Goal: Task Accomplishment & Management: Use online tool/utility

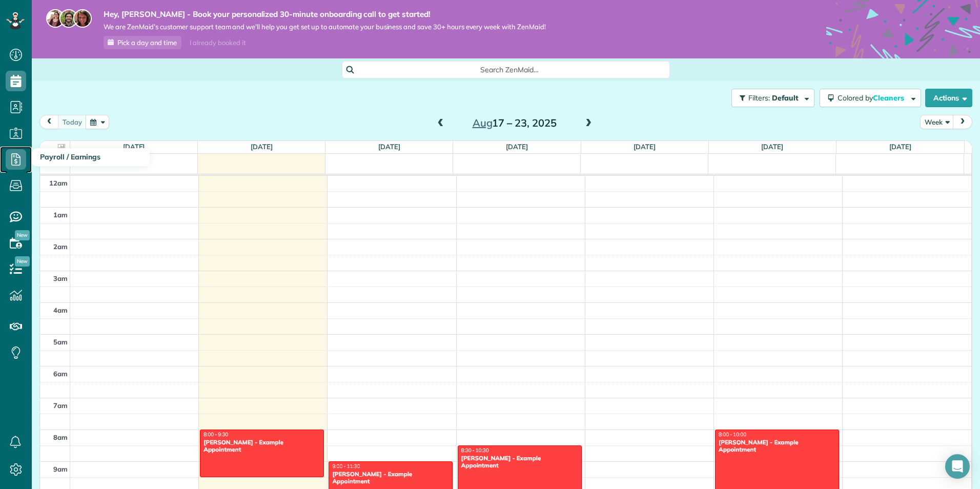
click at [17, 155] on icon at bounding box center [16, 159] width 20 height 20
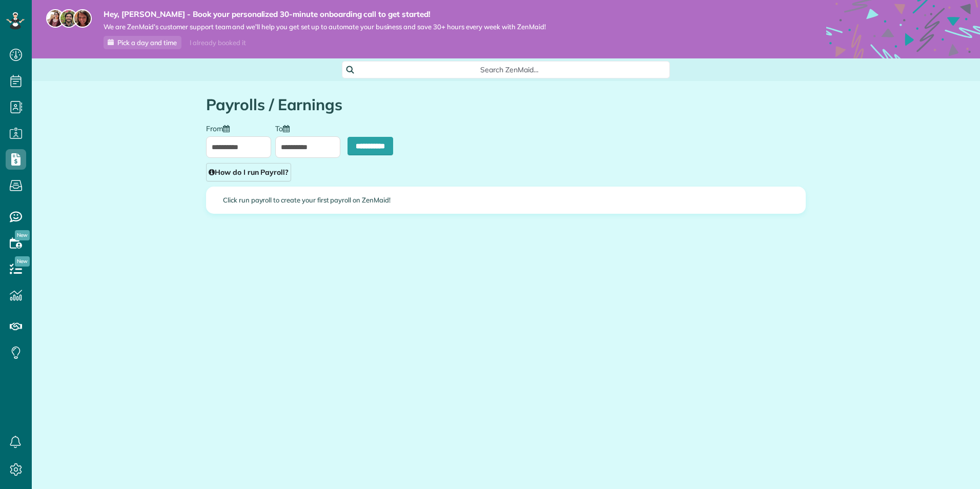
scroll to position [5, 5]
type input "**********"
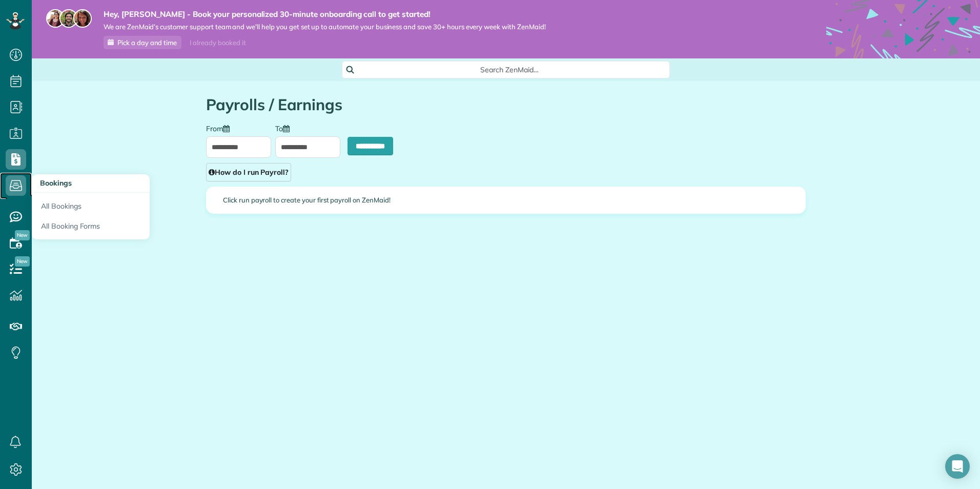
click at [16, 187] on icon at bounding box center [16, 185] width 20 height 20
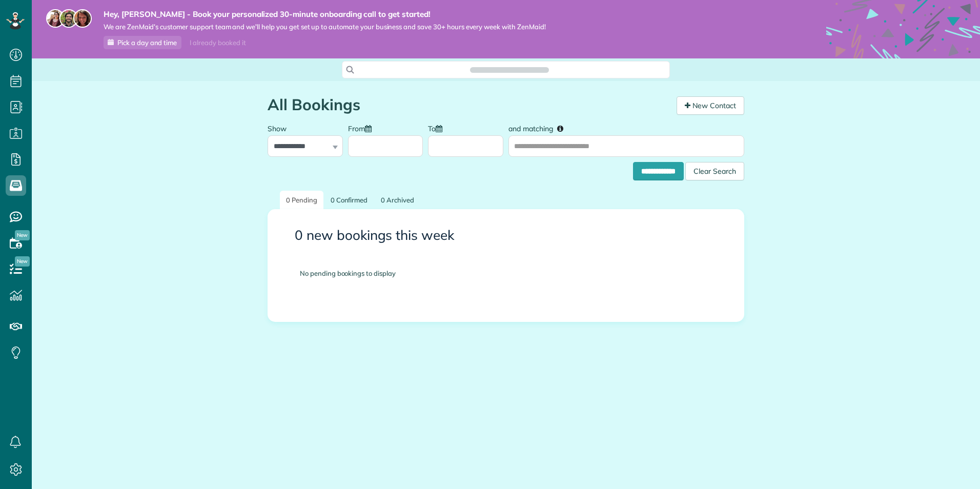
scroll to position [5, 5]
click at [26, 244] on icon at bounding box center [16, 243] width 20 height 20
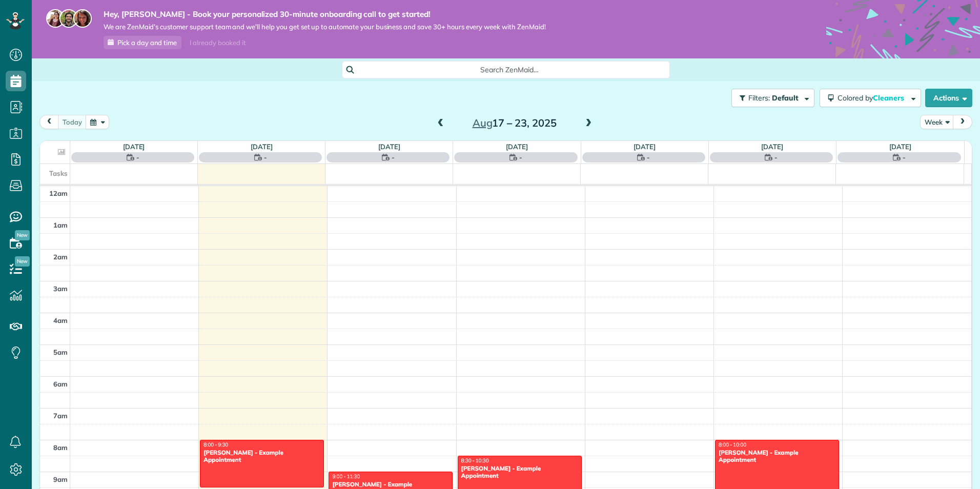
scroll to position [223, 0]
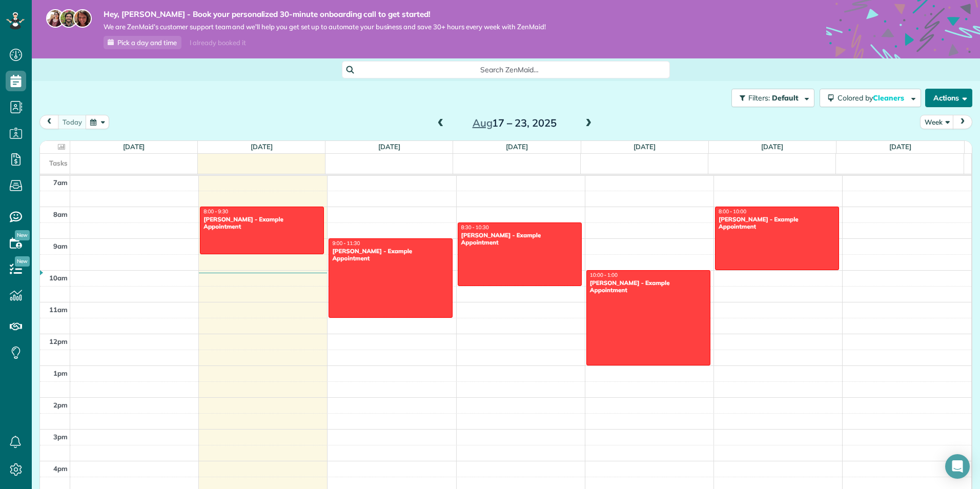
click at [946, 94] on button "Actions" at bounding box center [948, 98] width 47 height 18
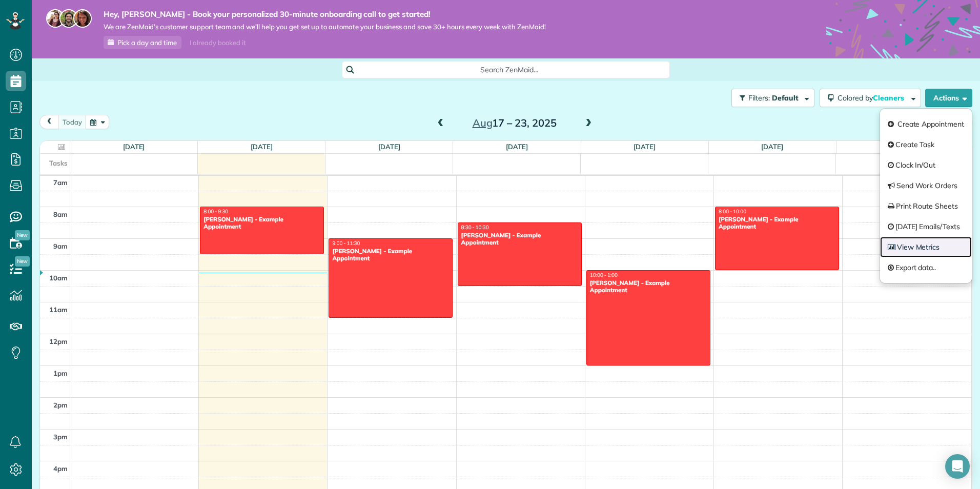
click at [919, 246] on link "View Metrics" at bounding box center [926, 247] width 92 height 20
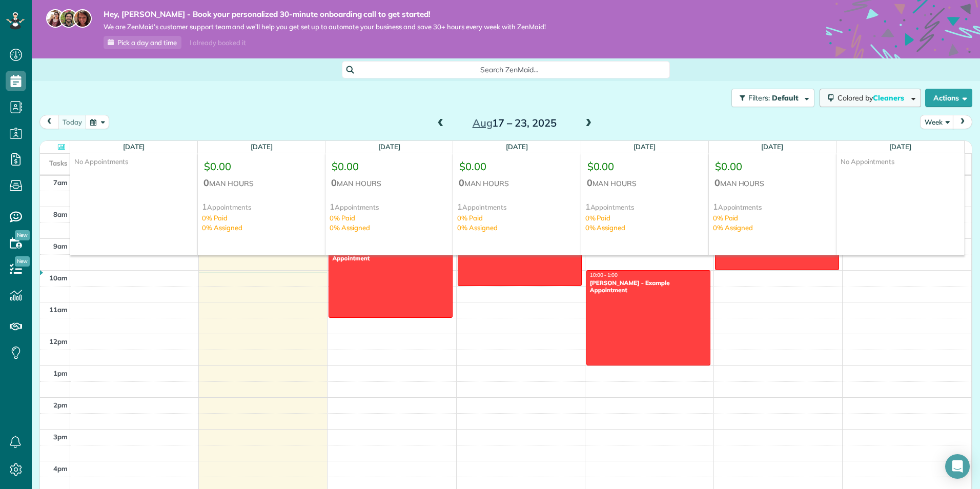
click at [895, 98] on span "Cleaners" at bounding box center [889, 97] width 33 height 9
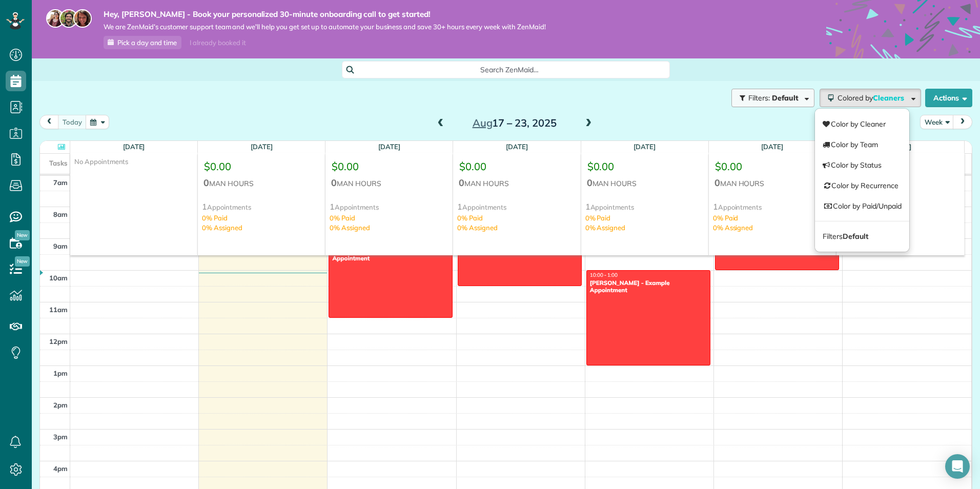
click at [784, 98] on span "Default" at bounding box center [785, 97] width 27 height 9
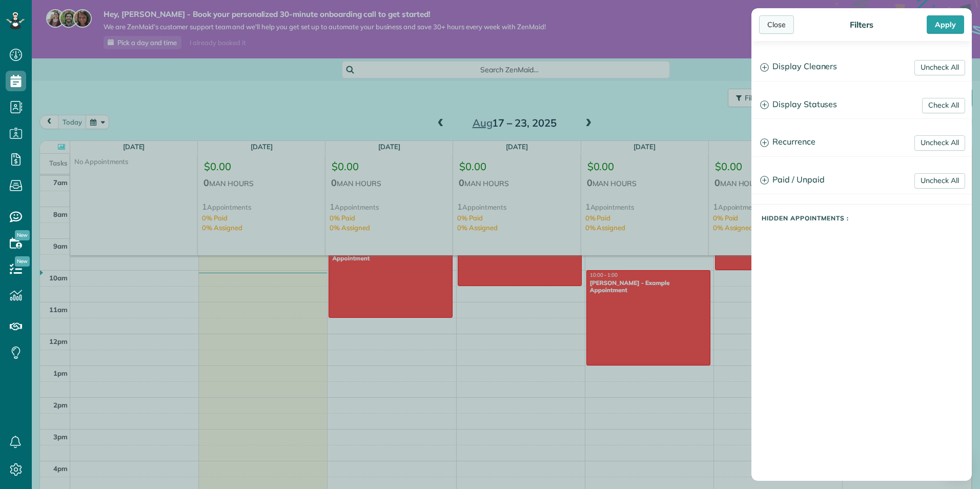
click at [774, 20] on div "Close" at bounding box center [776, 24] width 35 height 18
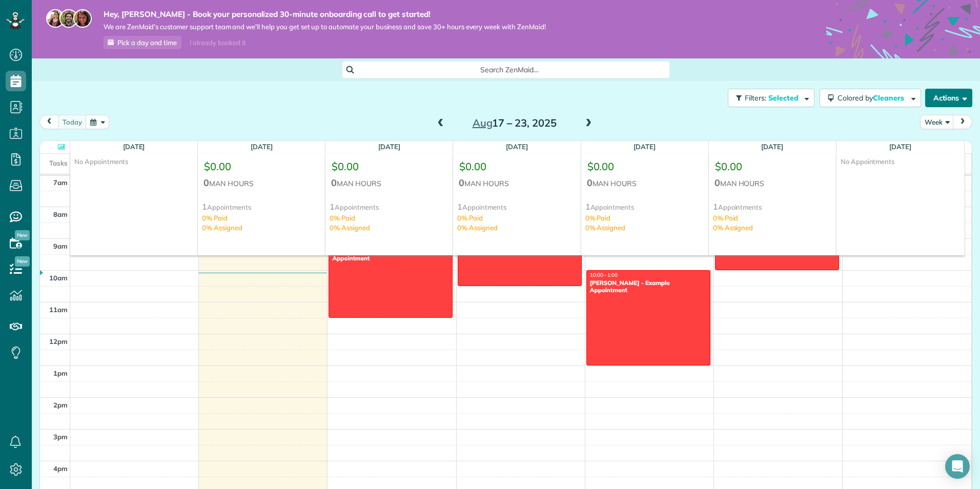
click at [948, 99] on button "Actions" at bounding box center [948, 98] width 47 height 18
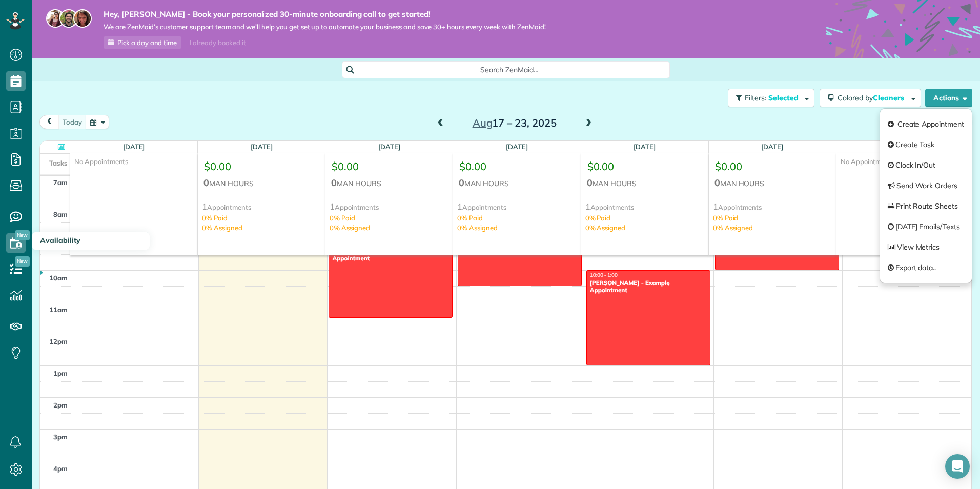
click at [17, 238] on span "New" at bounding box center [22, 235] width 15 height 10
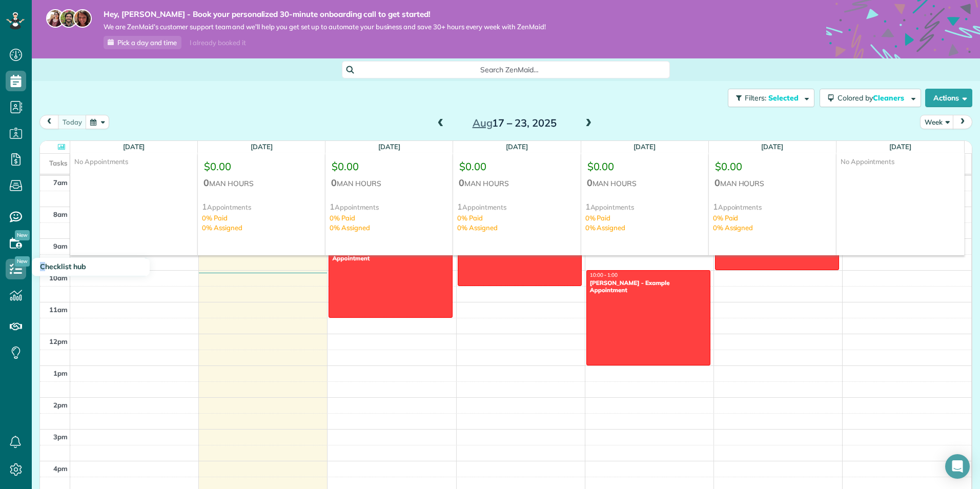
click at [43, 265] on span "Checklist hub" at bounding box center [63, 266] width 46 height 9
drag, startPoint x: 43, startPoint y: 265, endPoint x: 57, endPoint y: 265, distance: 14.3
click at [57, 265] on td at bounding box center [55, 262] width 30 height 16
click at [11, 267] on icon at bounding box center [16, 269] width 20 height 20
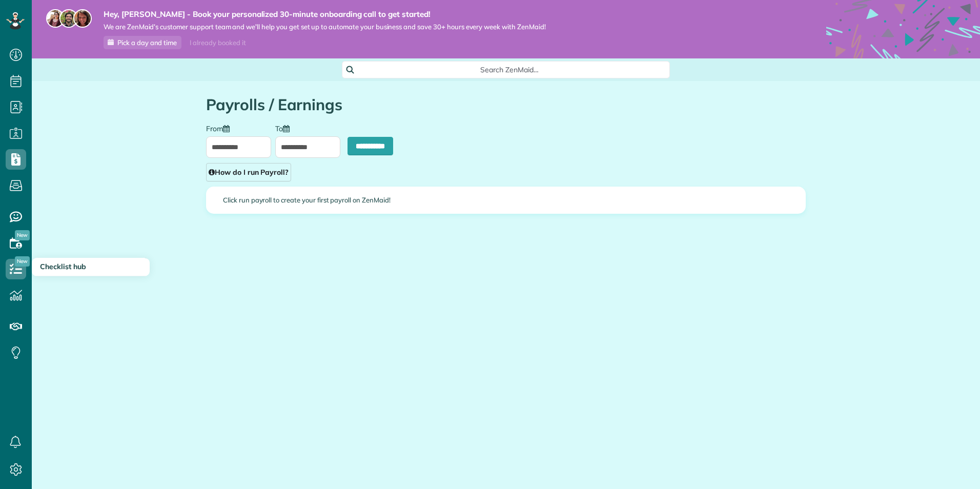
scroll to position [5, 5]
type input "**********"
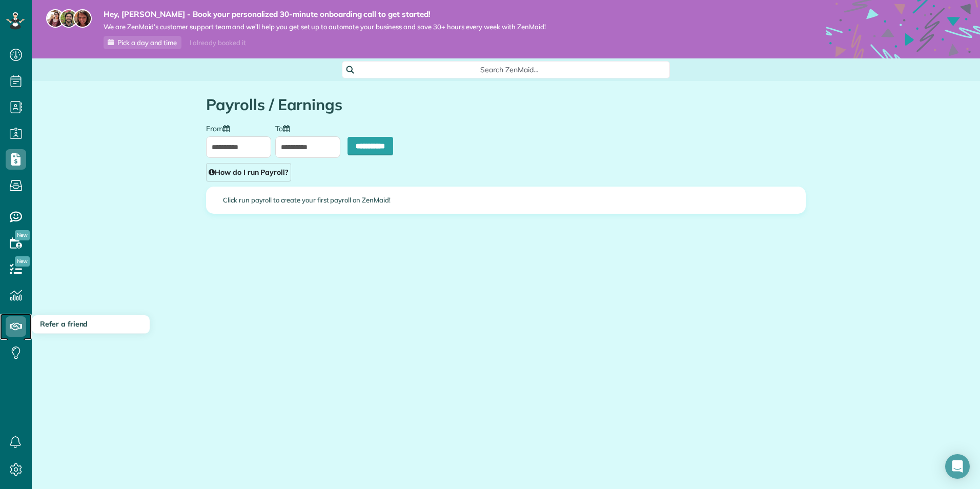
click at [22, 328] on use at bounding box center [16, 326] width 12 height 7
click at [62, 327] on span "Refer a friend" at bounding box center [64, 323] width 48 height 9
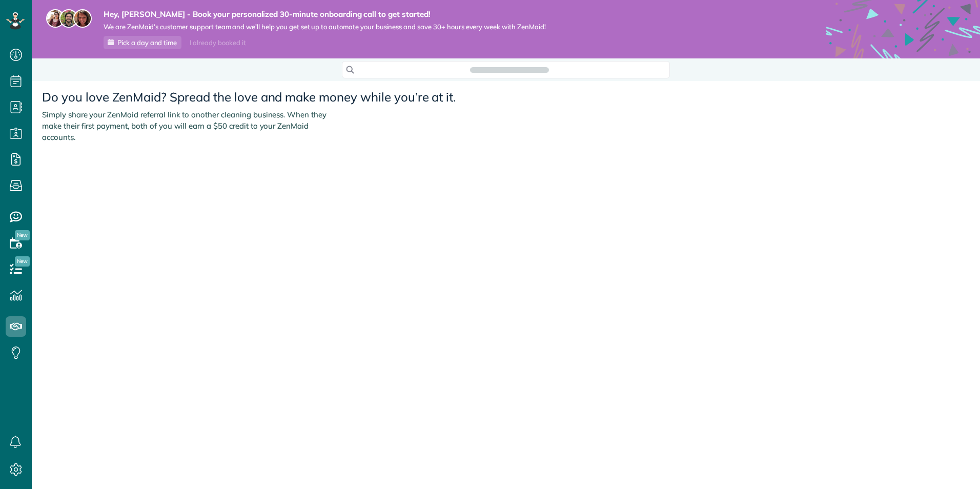
scroll to position [5, 5]
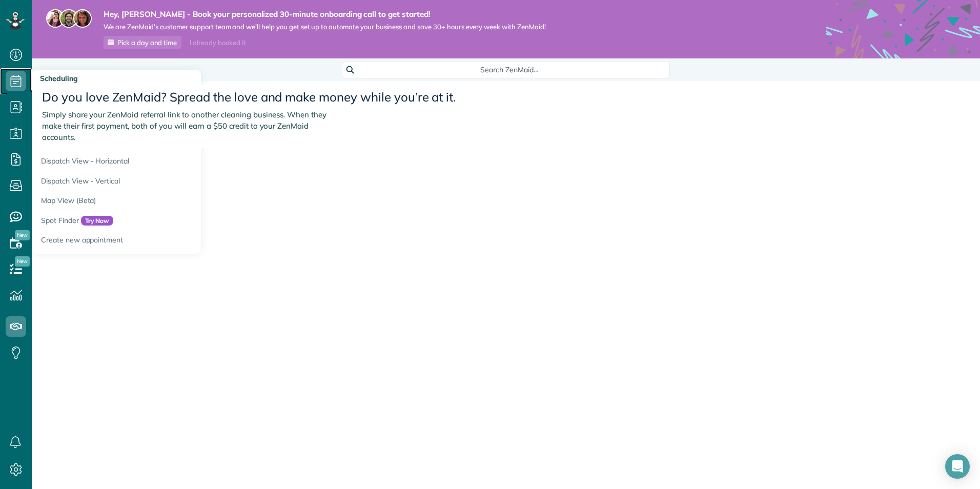
click at [11, 76] on icon at bounding box center [16, 81] width 20 height 20
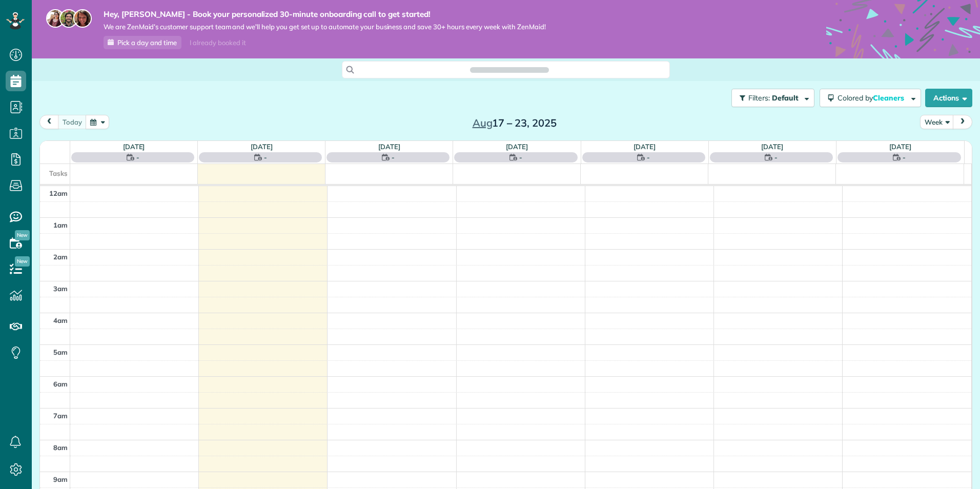
scroll to position [223, 0]
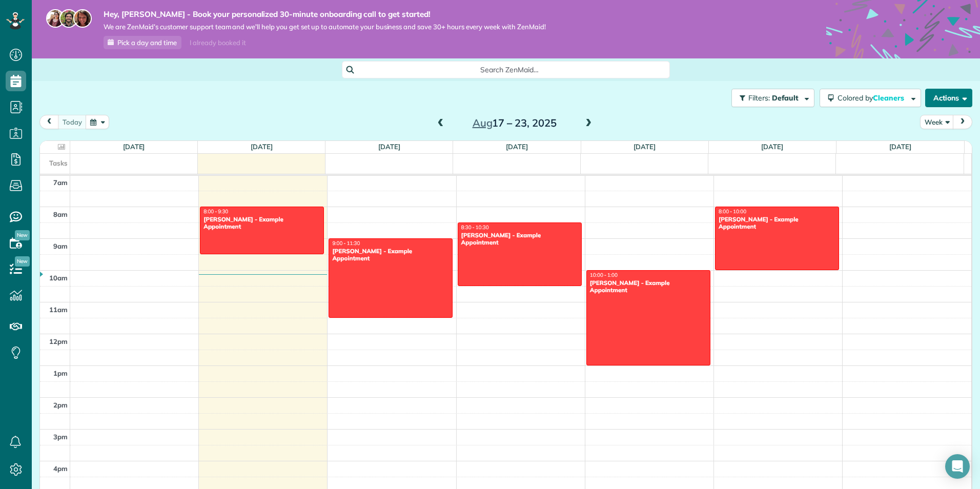
click at [942, 99] on button "Actions" at bounding box center [948, 98] width 47 height 18
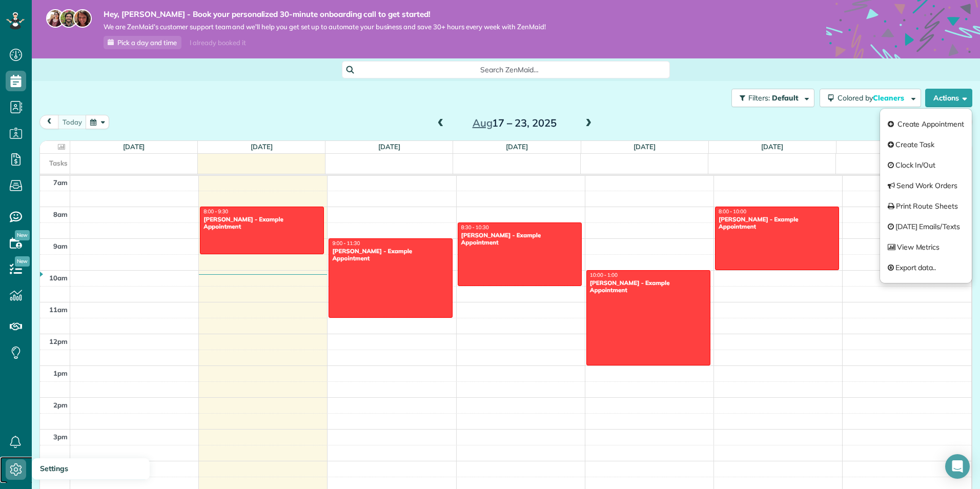
click at [16, 463] on icon at bounding box center [16, 469] width 20 height 20
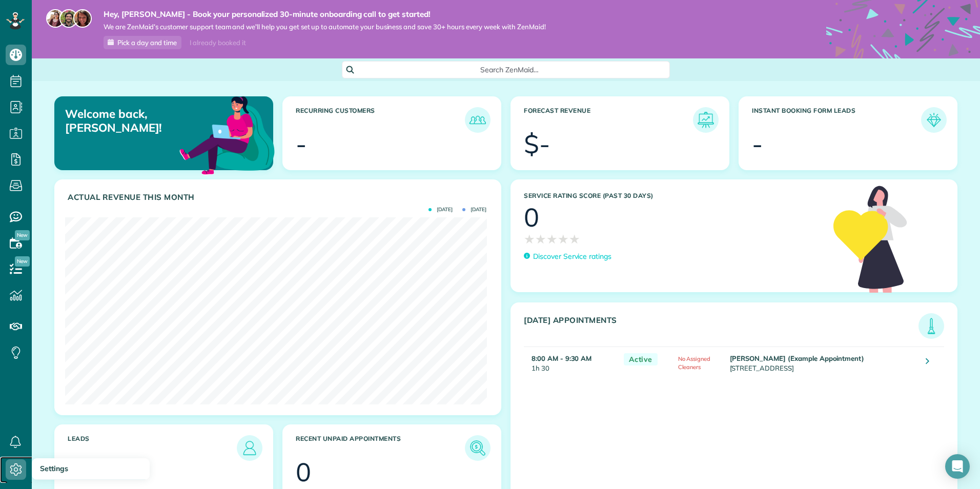
click at [17, 469] on use at bounding box center [16, 469] width 12 height 12
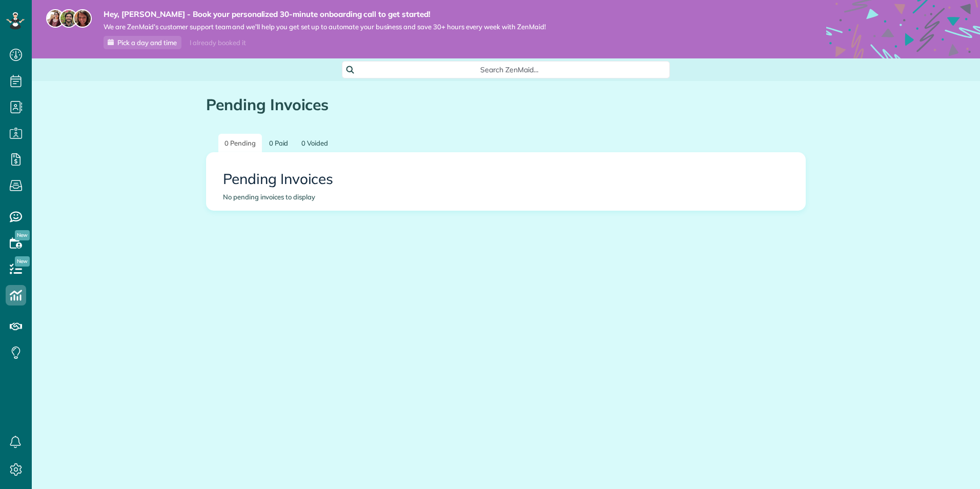
scroll to position [5, 5]
click at [17, 468] on icon at bounding box center [16, 469] width 20 height 20
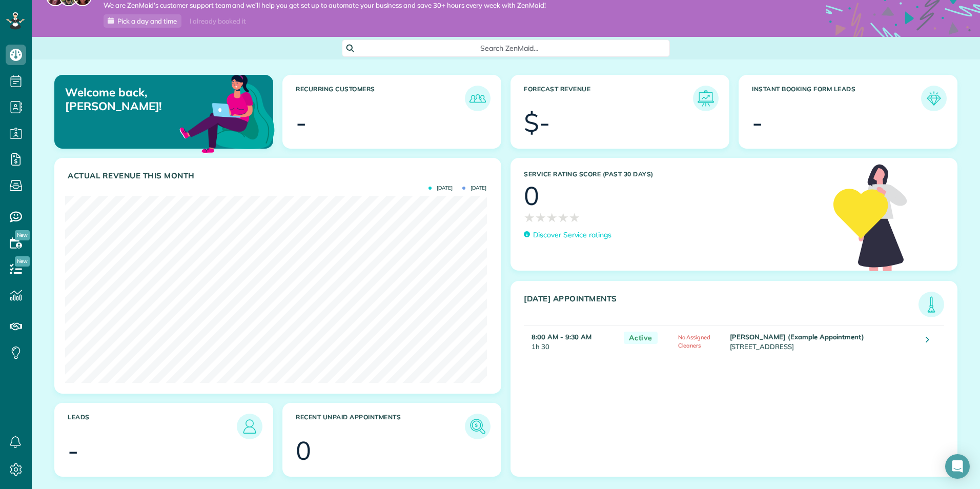
scroll to position [42, 0]
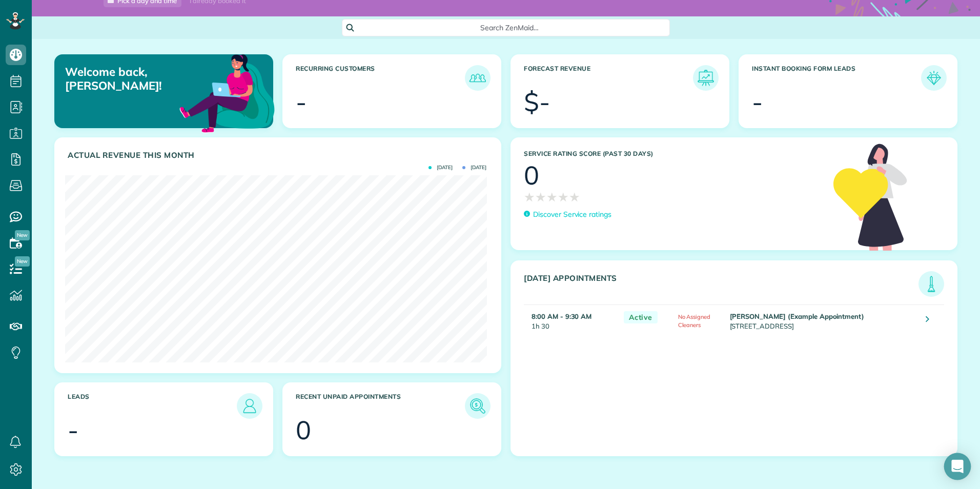
click at [962, 468] on icon "Open Intercom Messenger" at bounding box center [957, 466] width 13 height 13
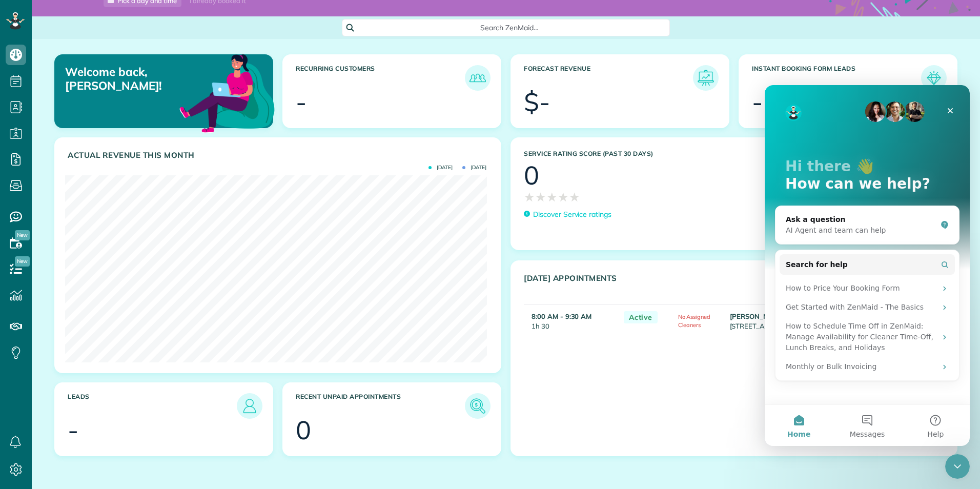
scroll to position [0, 0]
click at [855, 218] on div "Ask a question" at bounding box center [861, 219] width 151 height 11
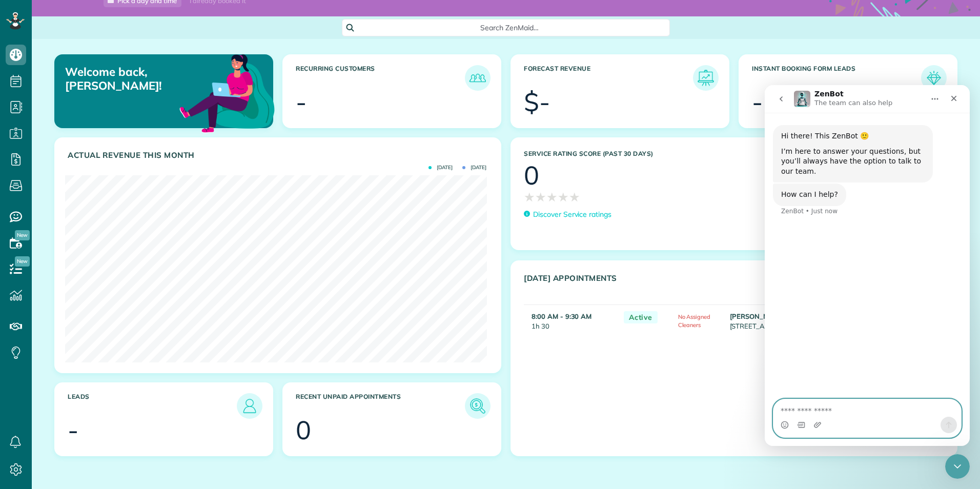
click at [851, 409] on textarea "Ask a question…" at bounding box center [867, 407] width 188 height 17
click at [814, 411] on textarea "Ask a question…" at bounding box center [867, 407] width 188 height 17
type textarea "**********"
click at [953, 94] on icon "Close" at bounding box center [953, 98] width 8 height 8
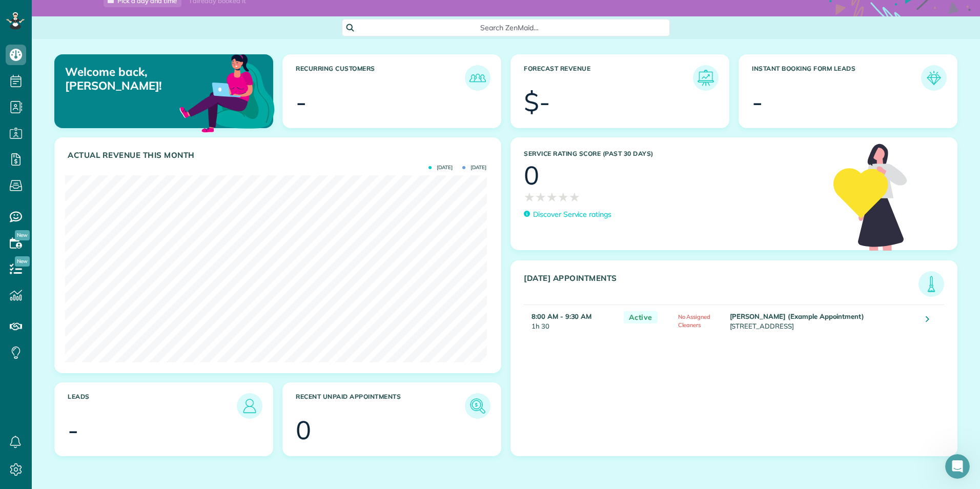
click at [846, 322] on td "Debbie Sardone (Example Appointment) 1234 Wilshire Boulevard Los Angeles CA 900…" at bounding box center [822, 320] width 191 height 32
click at [925, 319] on icon at bounding box center [927, 319] width 4 height 10
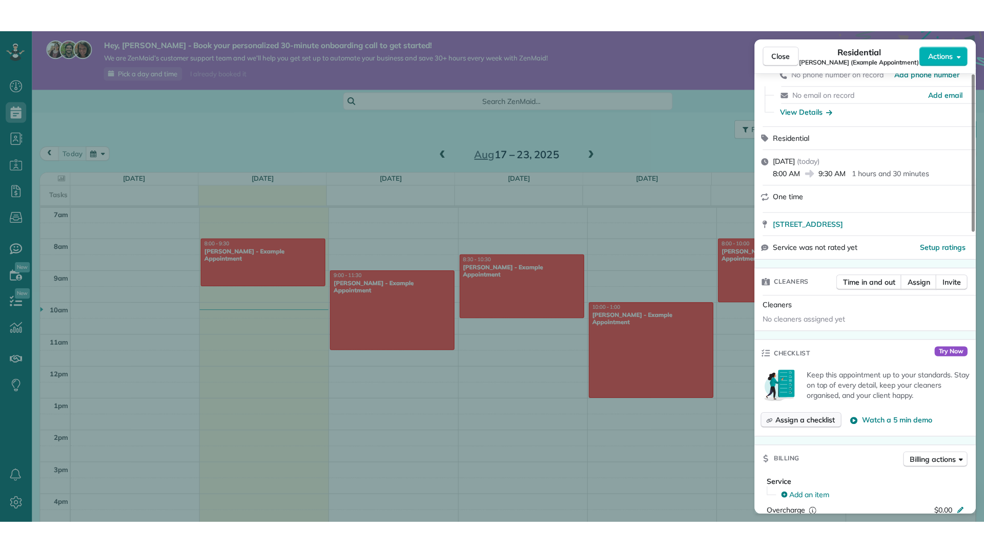
scroll to position [138, 0]
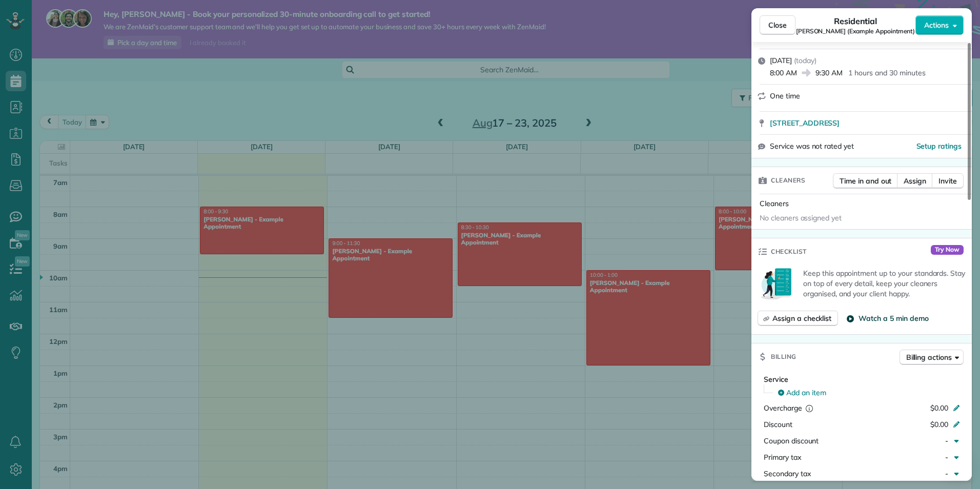
click at [912, 316] on span "Watch a 5 min demo" at bounding box center [893, 318] width 70 height 10
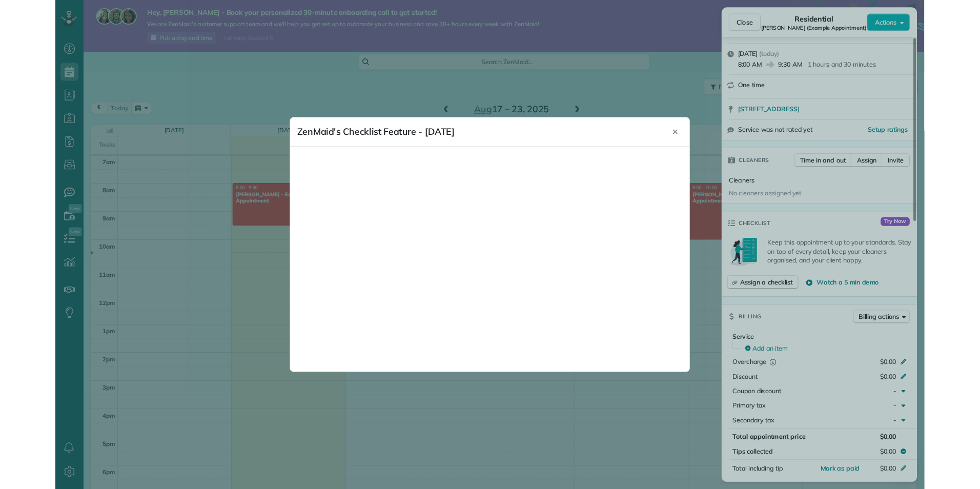
scroll to position [489, 32]
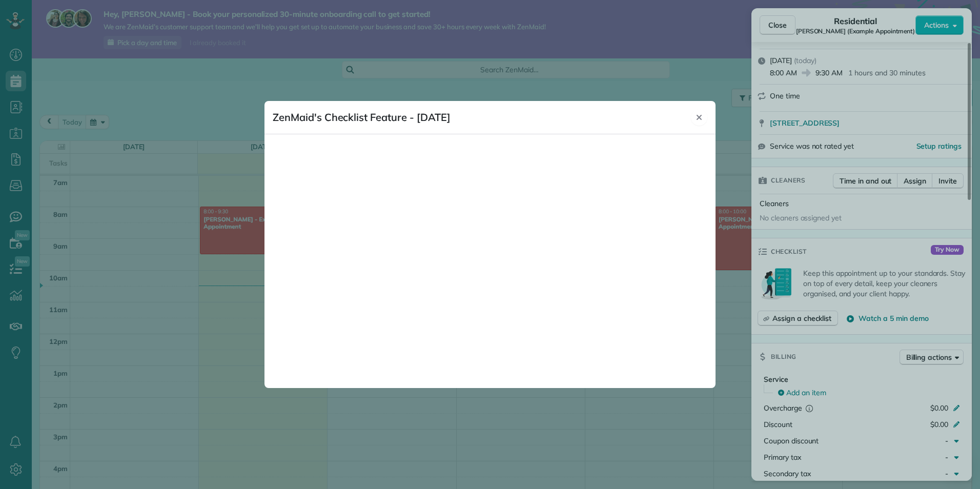
click at [698, 116] on icon "Close" at bounding box center [699, 117] width 8 height 8
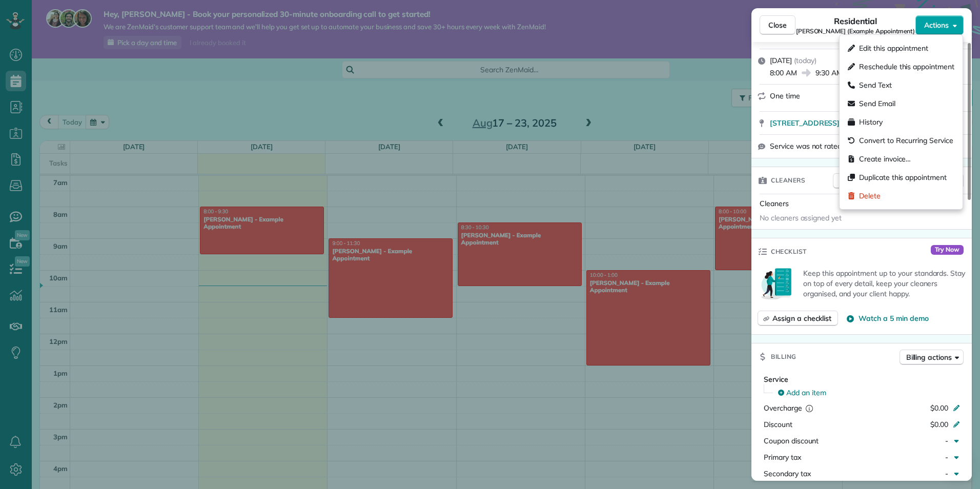
click at [937, 25] on span "Actions" at bounding box center [936, 25] width 25 height 10
click at [883, 86] on span "Send Text" at bounding box center [875, 85] width 33 height 10
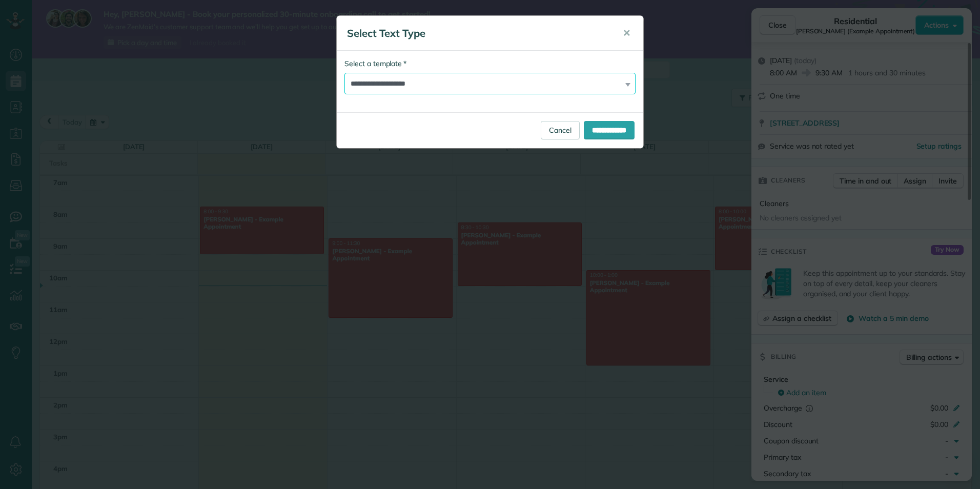
click at [424, 85] on select "**********" at bounding box center [489, 84] width 291 height 22
select select "*******"
click at [344, 73] on select "**********" at bounding box center [489, 84] width 291 height 22
click at [584, 133] on input "**********" at bounding box center [609, 130] width 51 height 18
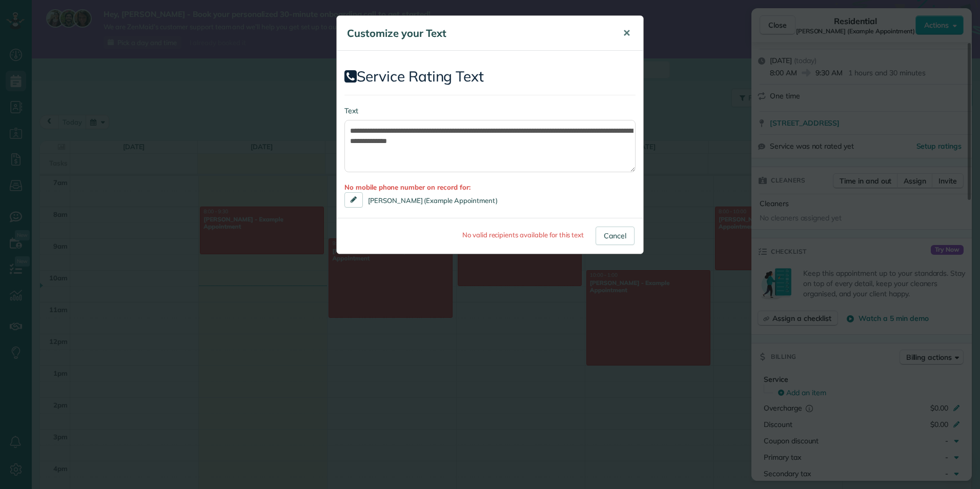
click at [628, 31] on span "✕" at bounding box center [627, 33] width 8 height 12
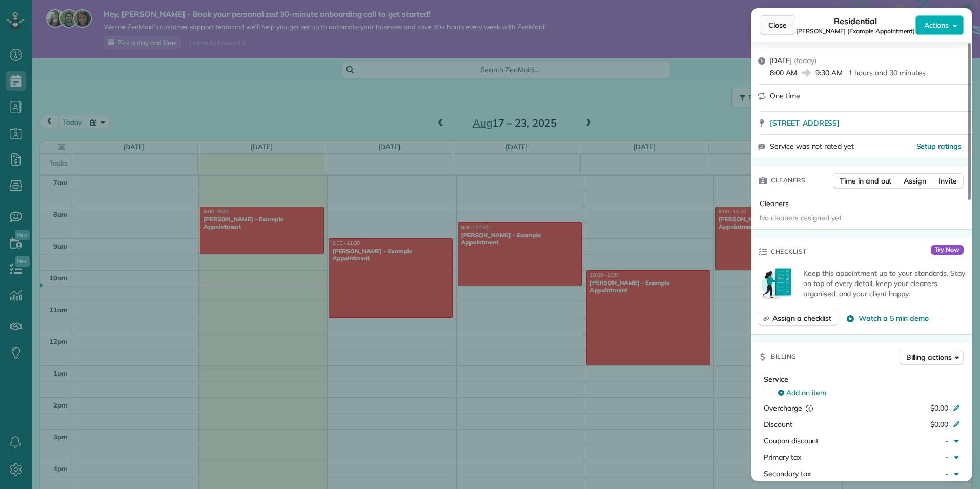
drag, startPoint x: 779, startPoint y: 19, endPoint x: 790, endPoint y: 25, distance: 11.5
click at [780, 19] on button "Close" at bounding box center [777, 24] width 36 height 19
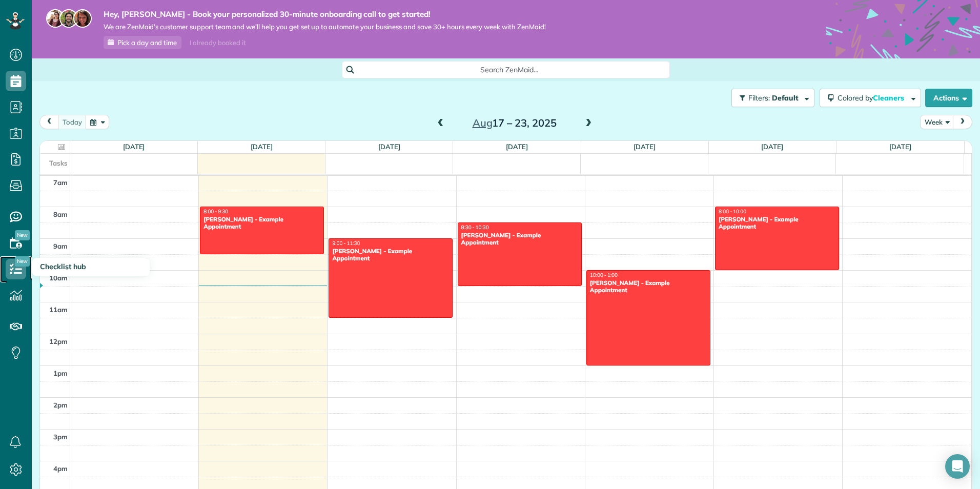
click at [22, 271] on icon at bounding box center [16, 269] width 20 height 20
